Goal: Task Accomplishment & Management: Use online tool/utility

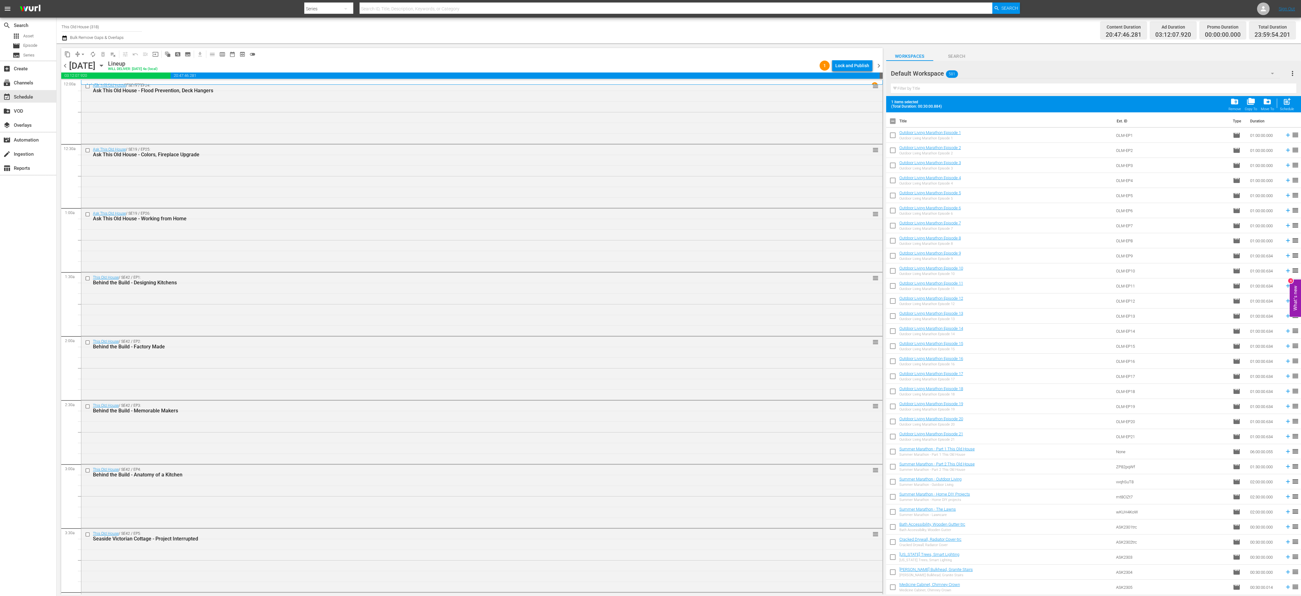
scroll to position [4839, 0]
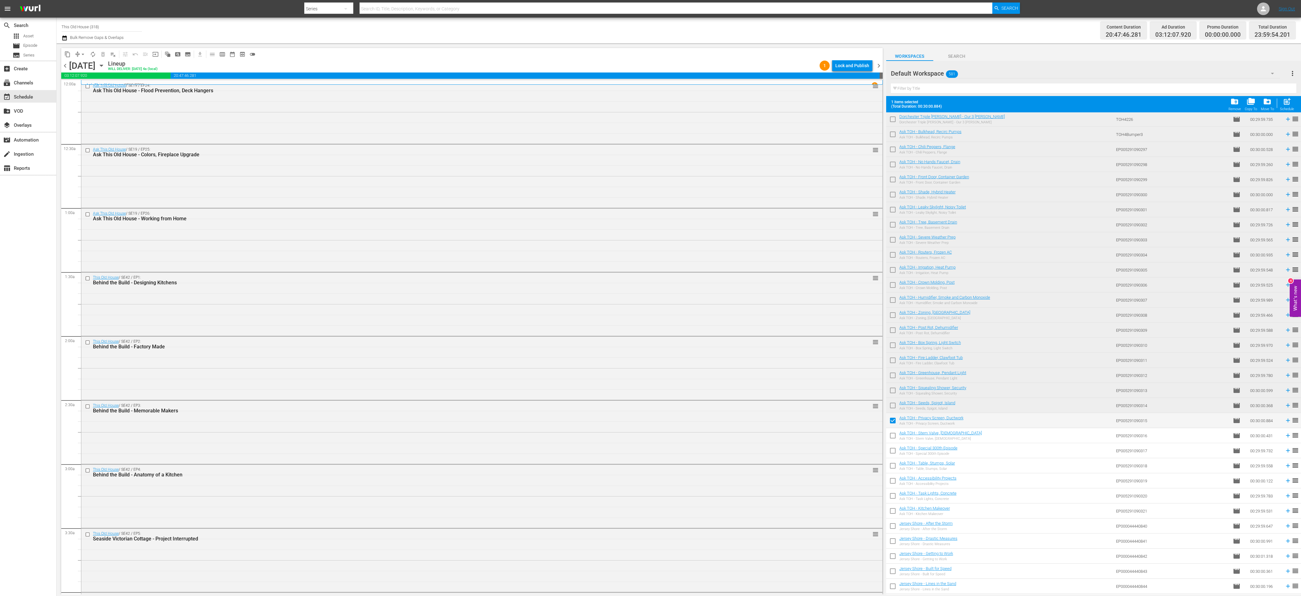
click at [893, 438] on input "checkbox" at bounding box center [892, 436] width 13 height 13
checkbox input "true"
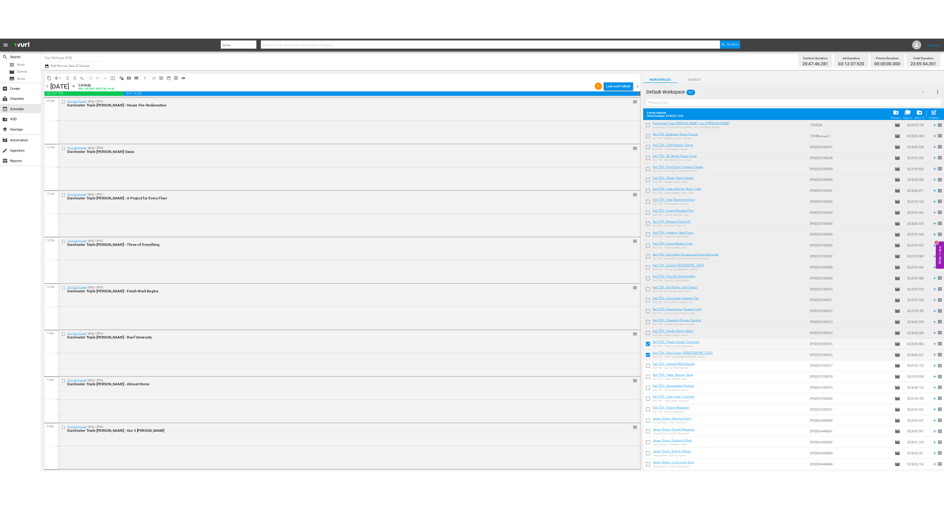
scroll to position [0, 0]
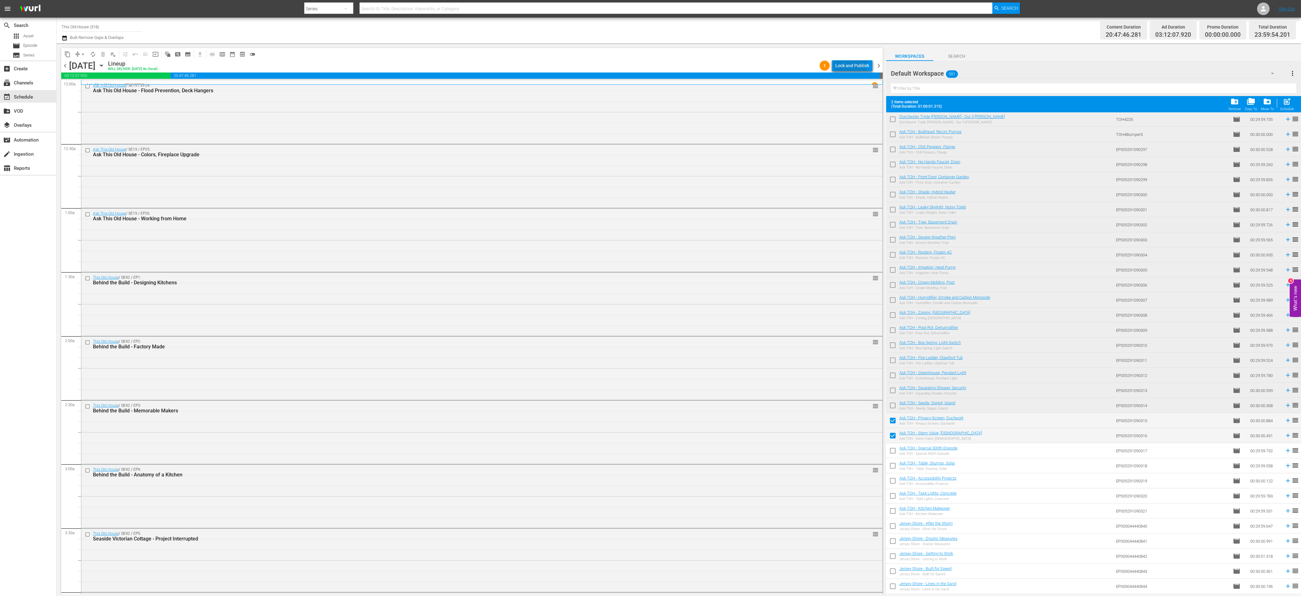
click at [841, 62] on div "Lock and Publish" at bounding box center [852, 65] width 34 height 11
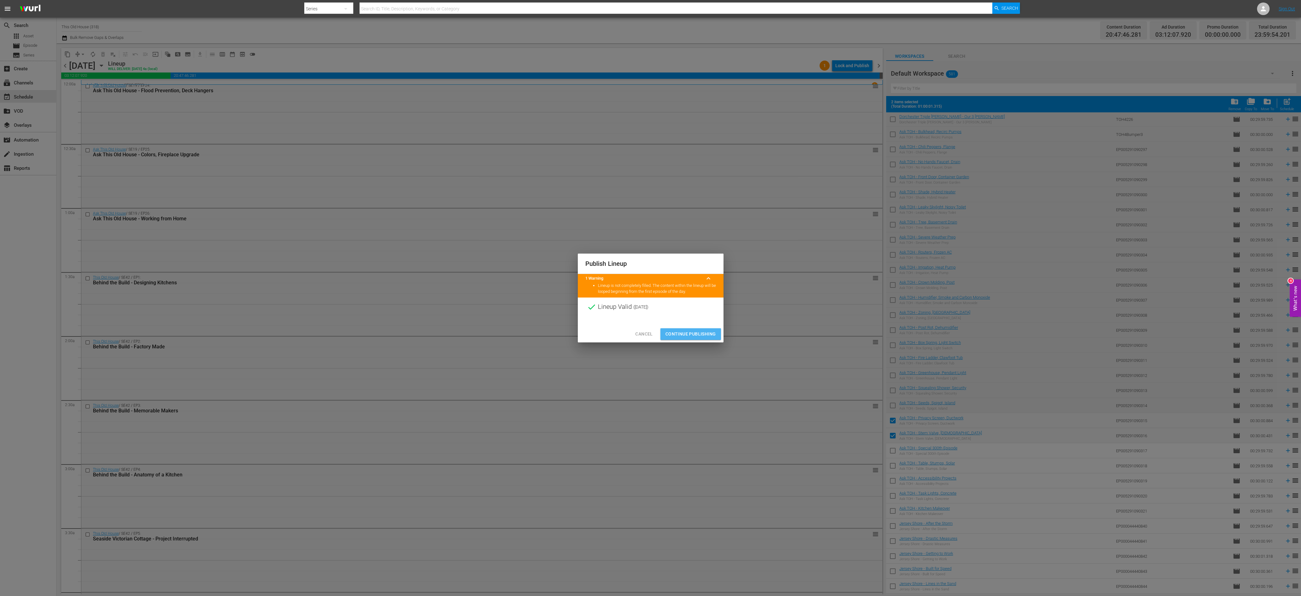
click at [695, 338] on button "Continue Publishing" at bounding box center [690, 334] width 61 height 12
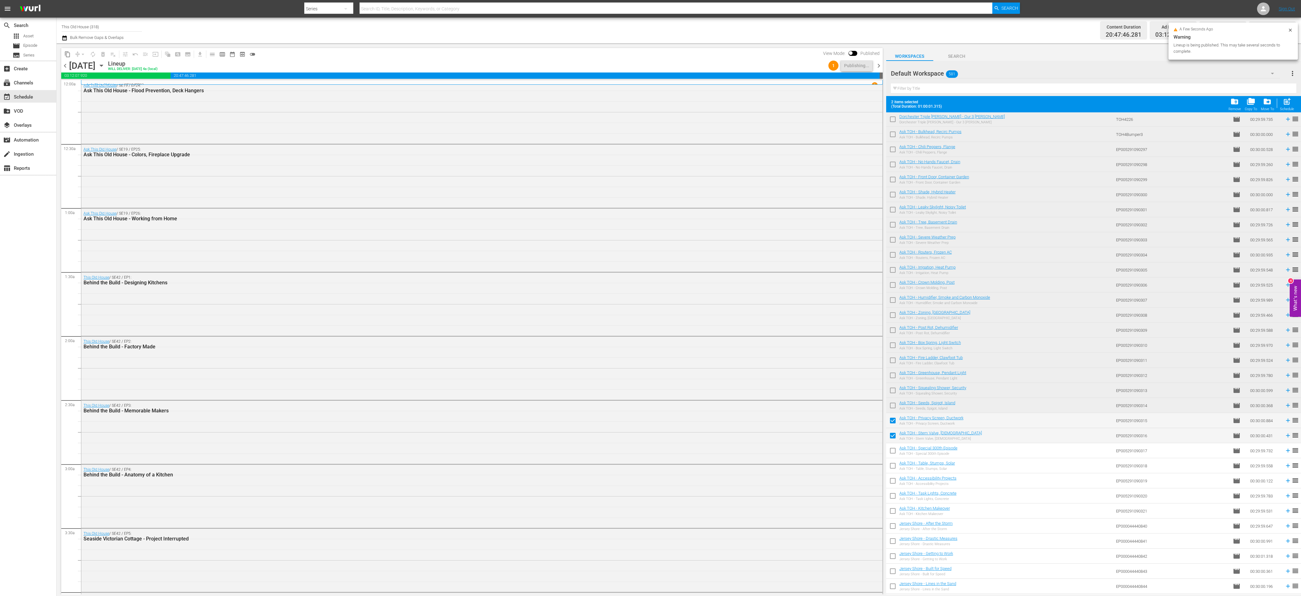
click at [889, 449] on input "checkbox" at bounding box center [892, 452] width 13 height 13
checkbox input "true"
click at [894, 465] on input "checkbox" at bounding box center [892, 467] width 13 height 13
checkbox input "true"
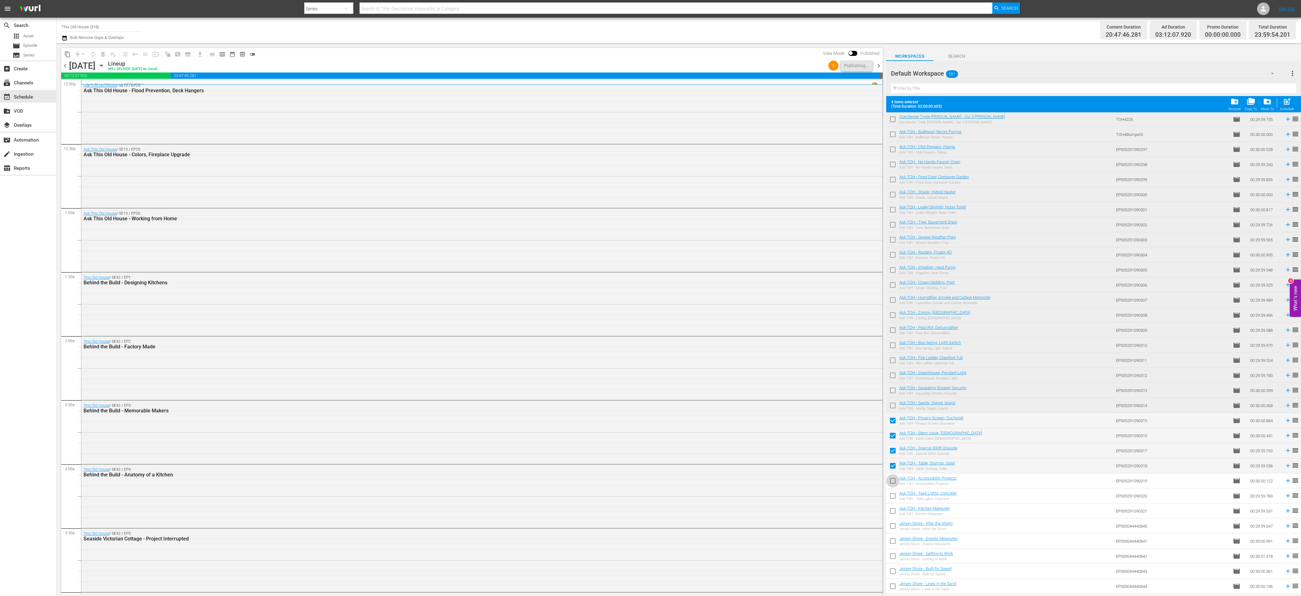
click at [890, 481] on input "checkbox" at bounding box center [892, 482] width 13 height 13
checkbox input "true"
click at [894, 493] on input "checkbox" at bounding box center [892, 497] width 13 height 13
checkbox input "true"
click at [893, 509] on input "checkbox" at bounding box center [892, 512] width 13 height 13
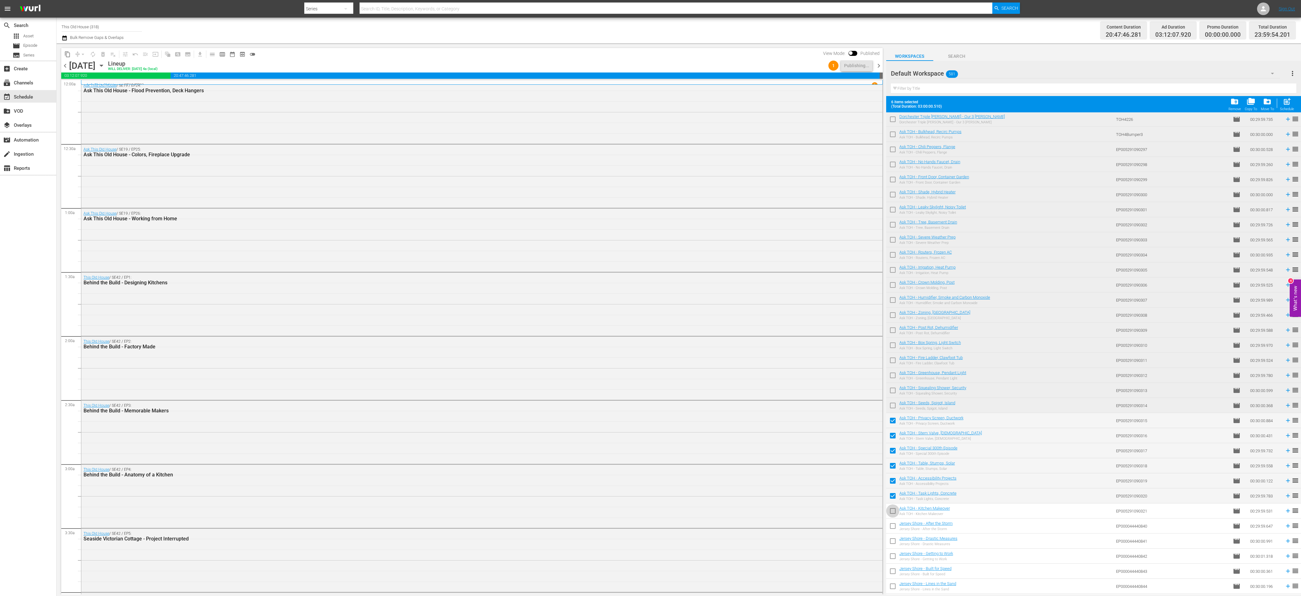
checkbox input "true"
click at [893, 527] on input "checkbox" at bounding box center [892, 527] width 13 height 13
checkbox input "true"
click at [892, 542] on input "checkbox" at bounding box center [892, 542] width 13 height 13
checkbox input "true"
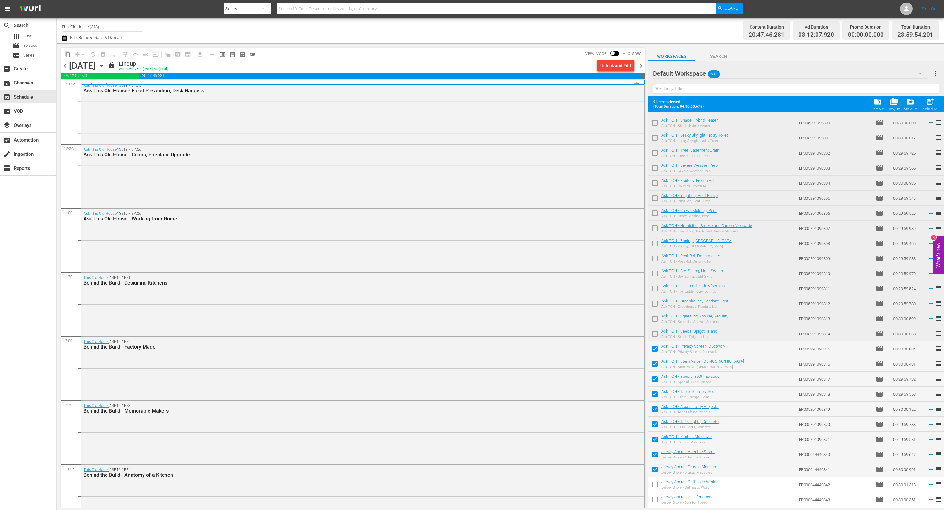
scroll to position [5213, 0]
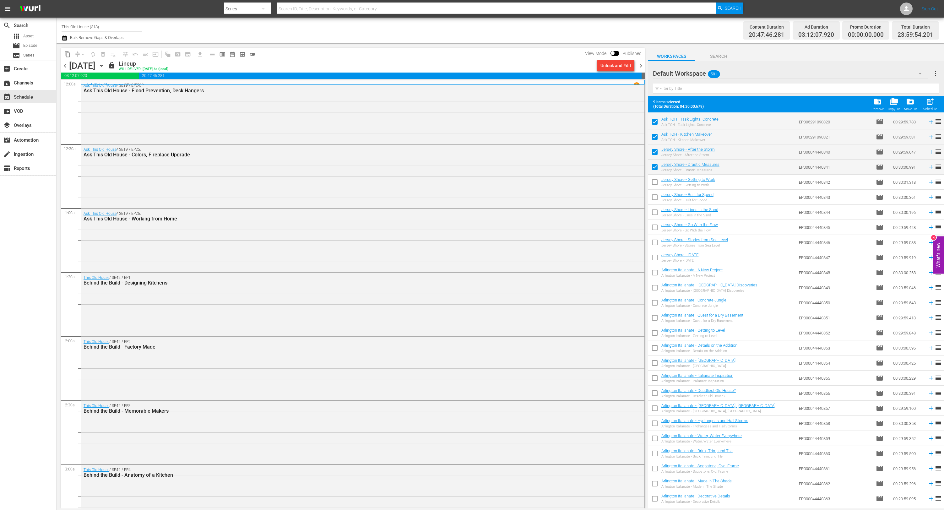
click at [640, 64] on span "chevron_right" at bounding box center [641, 66] width 8 height 8
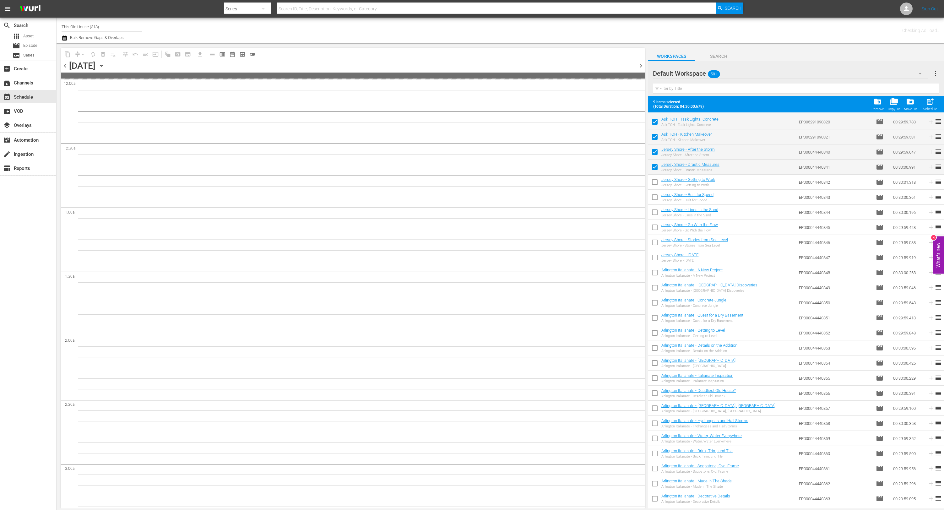
click at [654, 182] on input "checkbox" at bounding box center [654, 183] width 13 height 13
checkbox input "true"
click at [655, 196] on input "checkbox" at bounding box center [654, 198] width 13 height 13
checkbox input "true"
click at [653, 214] on input "checkbox" at bounding box center [654, 213] width 13 height 13
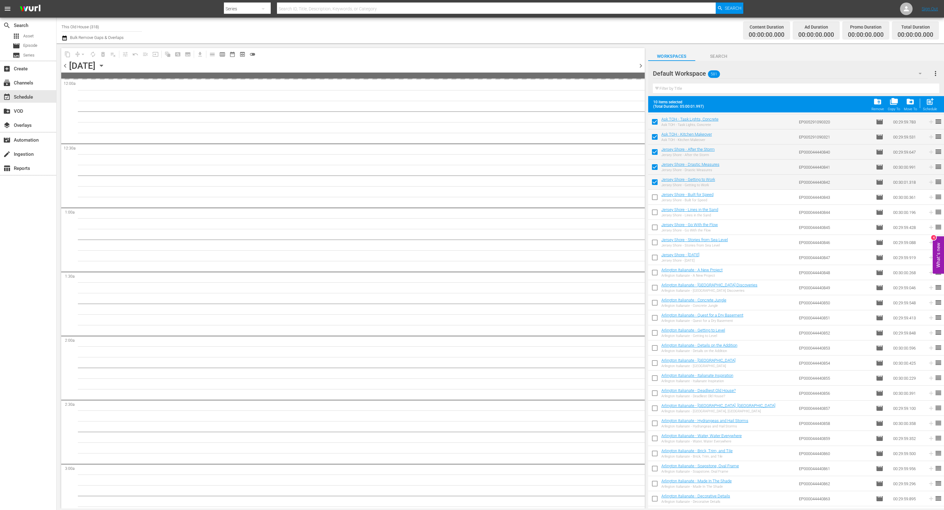
checkbox input "true"
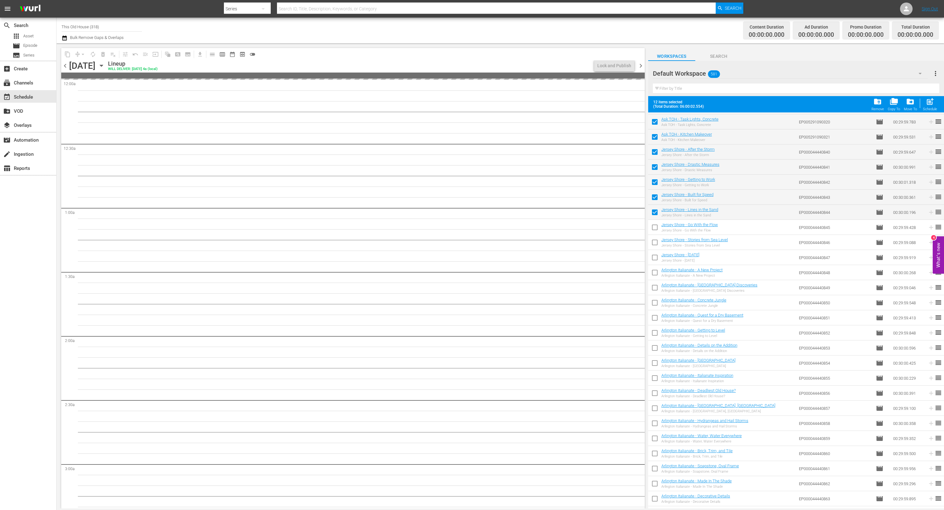
click at [652, 228] on input "checkbox" at bounding box center [654, 228] width 13 height 13
checkbox input "true"
click at [654, 245] on input "checkbox" at bounding box center [654, 243] width 13 height 13
checkbox input "true"
click at [655, 255] on input "checkbox" at bounding box center [654, 258] width 13 height 13
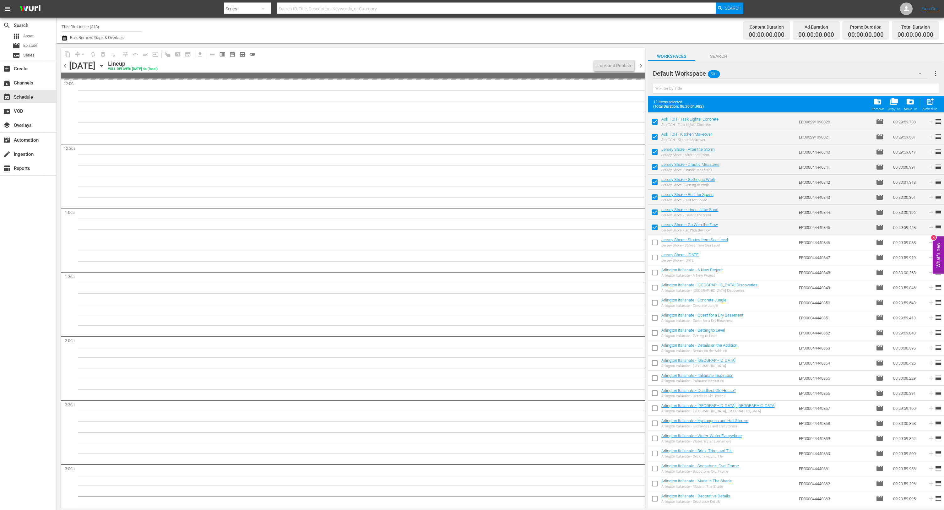
checkbox input "true"
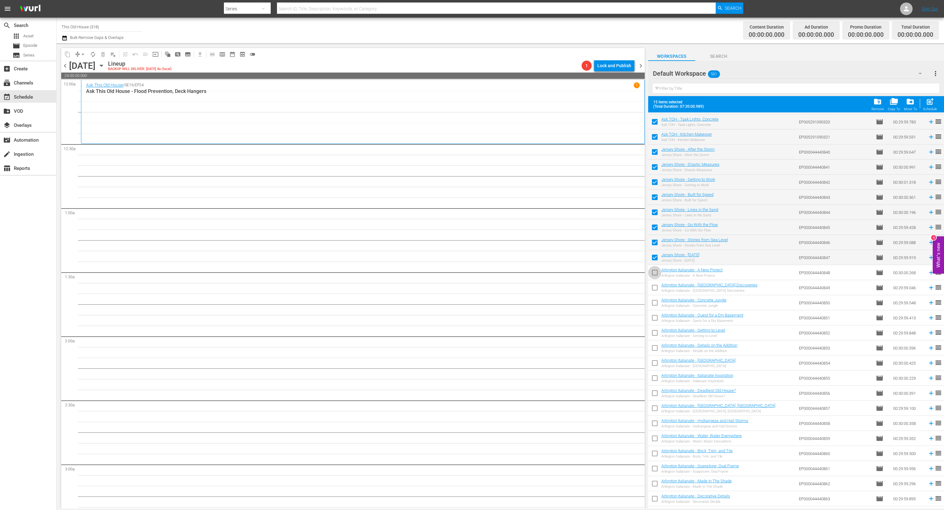
click at [655, 272] on input "checkbox" at bounding box center [654, 273] width 13 height 13
checkbox input "true"
click at [654, 287] on input "checkbox" at bounding box center [654, 288] width 13 height 13
checkbox input "true"
